Goal: Task Accomplishment & Management: Use online tool/utility

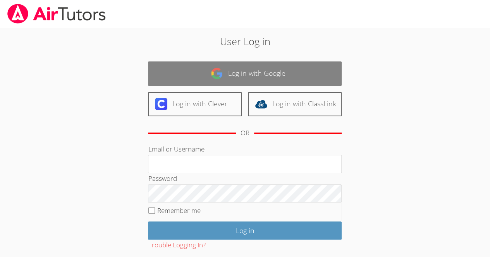
click at [299, 74] on link "Log in with Google" at bounding box center [245, 74] width 194 height 24
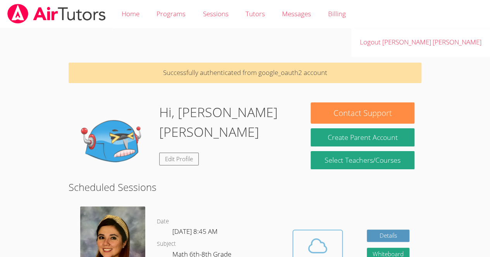
click at [340, 231] on button "Cloud Room" at bounding box center [317, 251] width 50 height 43
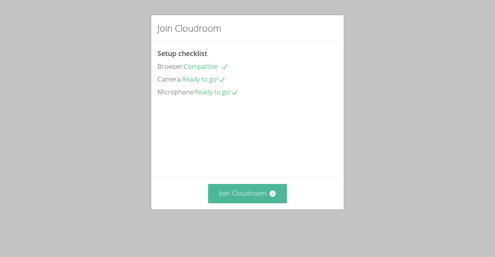
click at [252, 201] on button "Join Cloudroom" at bounding box center [247, 193] width 79 height 19
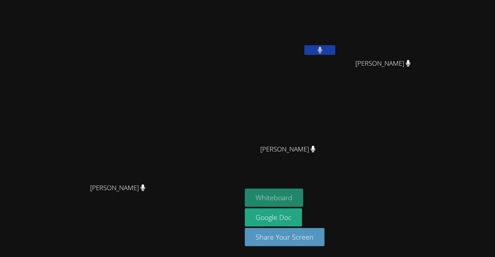
click at [303, 190] on button "Whiteboard" at bounding box center [274, 198] width 58 height 18
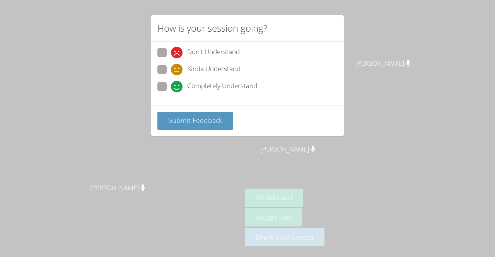
click at [171, 93] on span at bounding box center [171, 93] width 0 height 0
click at [171, 84] on input "Completely Understand" at bounding box center [174, 85] width 7 height 7
radio input "true"
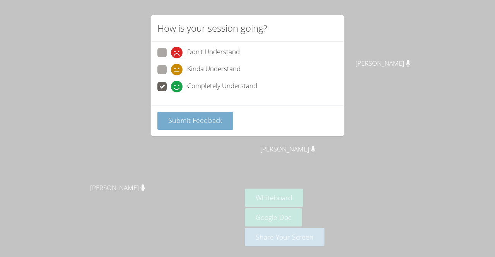
click at [198, 124] on span "Submit Feedback" at bounding box center [195, 120] width 54 height 9
